Goal: Check status: Check status

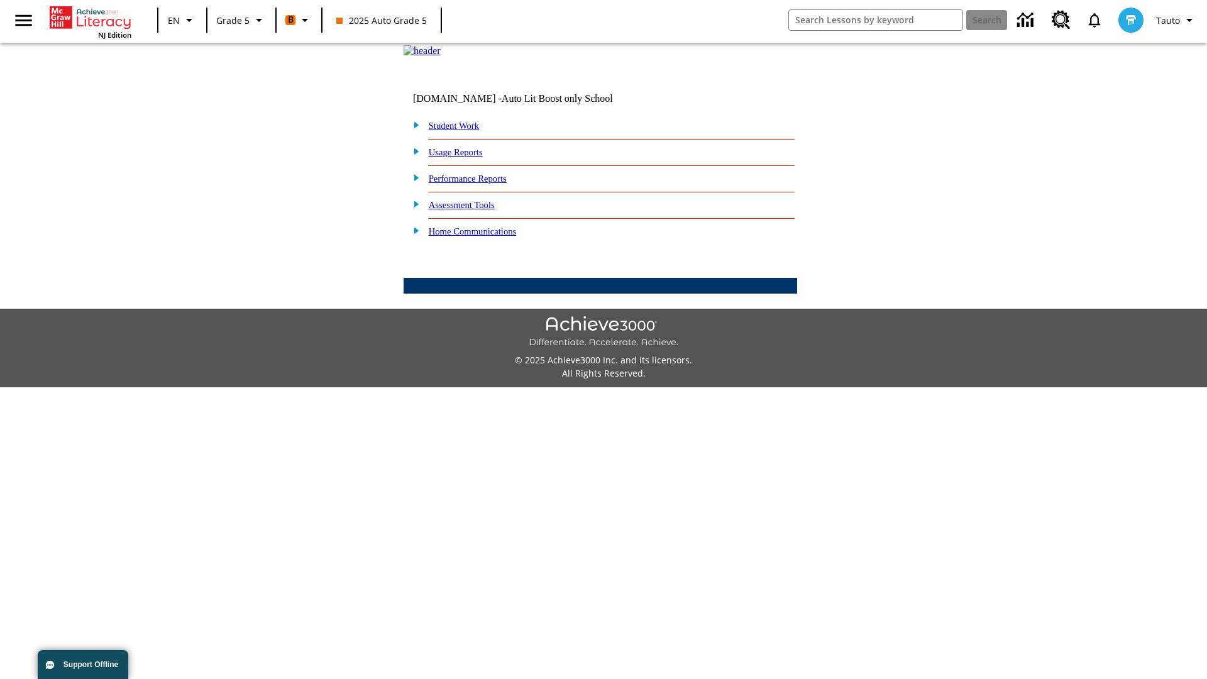
click at [481, 184] on link "Performance Reports" at bounding box center [468, 179] width 78 height 10
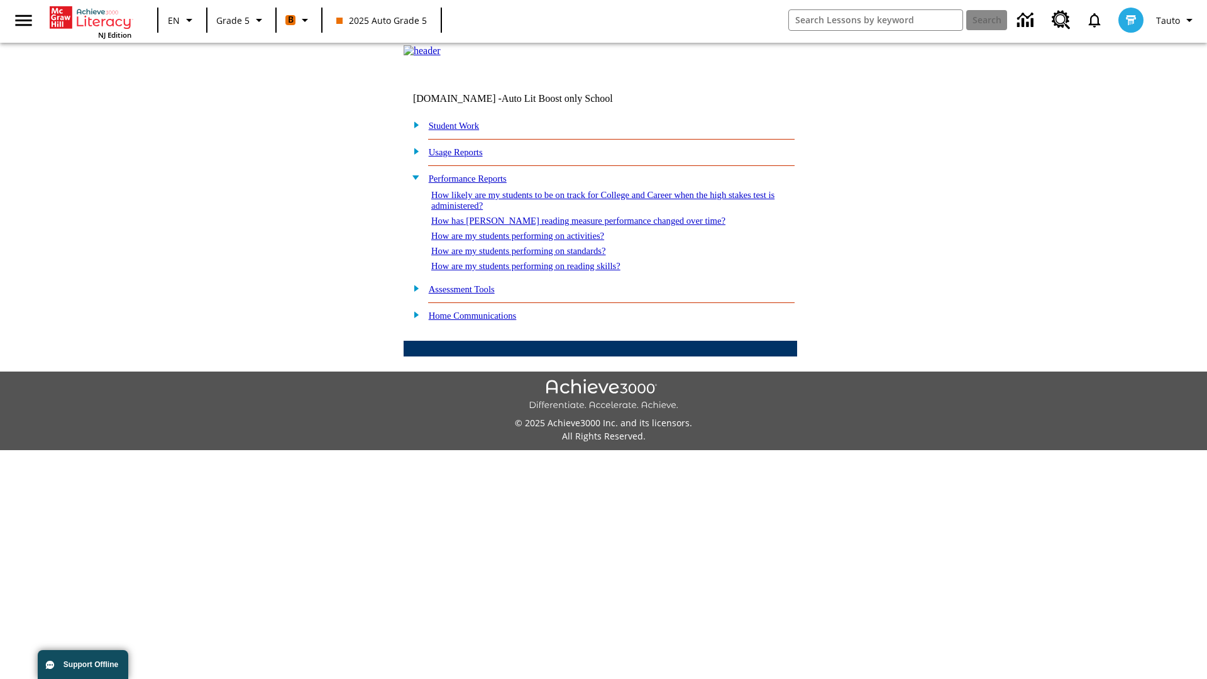
click at [539, 271] on link "How are my students performing on reading skills?" at bounding box center [525, 266] width 189 height 10
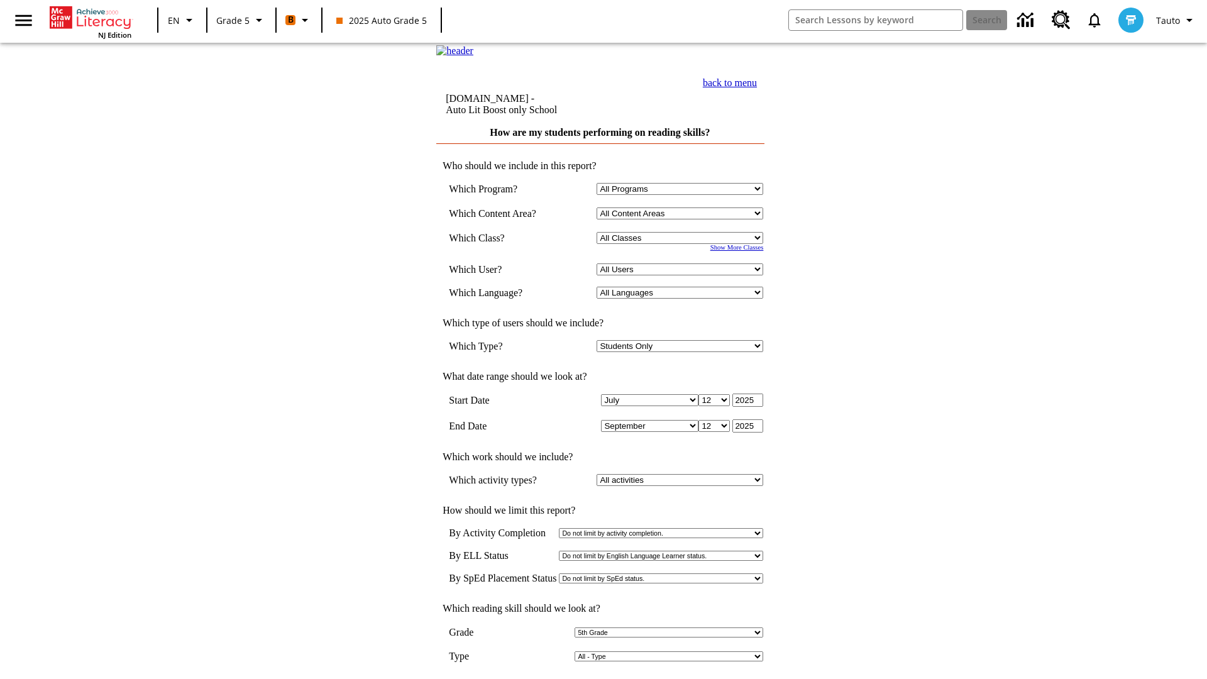
select select "11133131"
click at [683, 275] on select "All Users Cat, Sautoen Cat, Sautoes Cat, Sautoss Donotlogin, Sautoen Twoschools…" at bounding box center [680, 269] width 167 height 12
select select "21437107"
click at [601, 678] on input "View Report" at bounding box center [600, 692] width 60 height 14
